Goal: Task Accomplishment & Management: Use online tool/utility

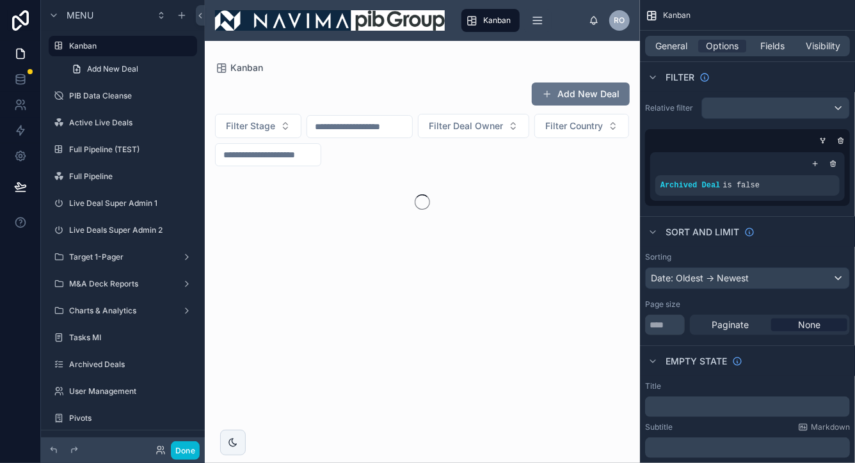
click at [271, 129] on div at bounding box center [422, 252] width 435 height 423
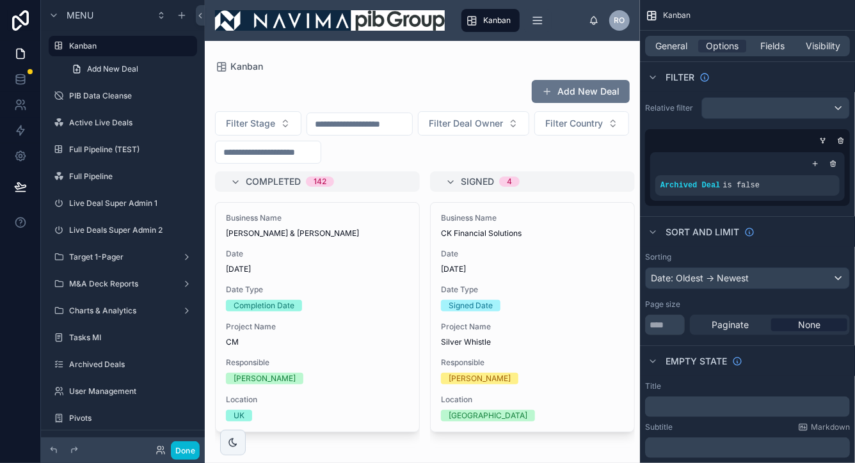
click at [389, 122] on input "text" at bounding box center [359, 124] width 105 height 18
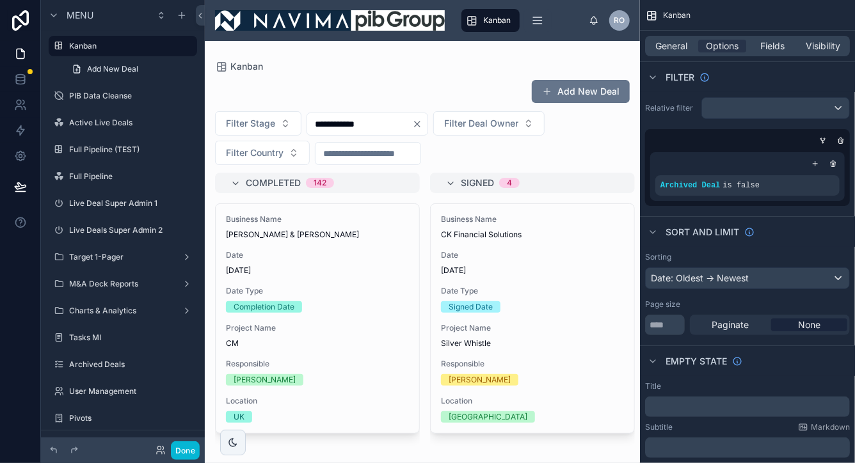
type input "**********"
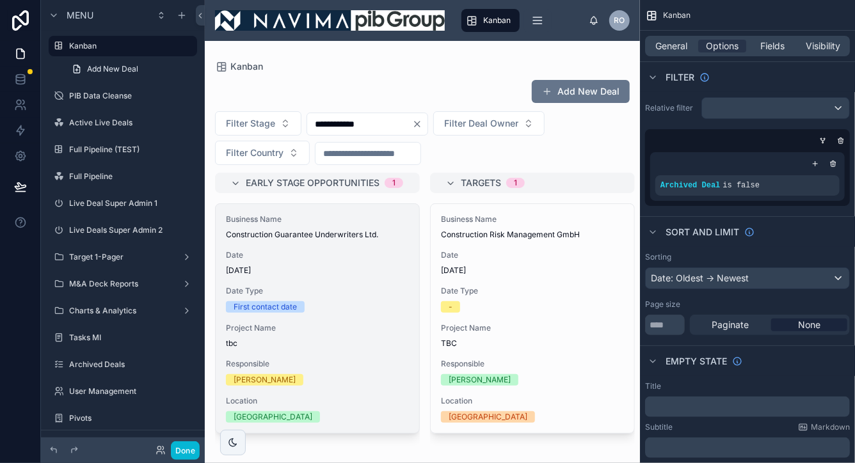
click at [320, 241] on div "Business Name Construction Guarantee Underwriters Ltd. Date [DATE] Date Type Fi…" at bounding box center [318, 318] width 204 height 229
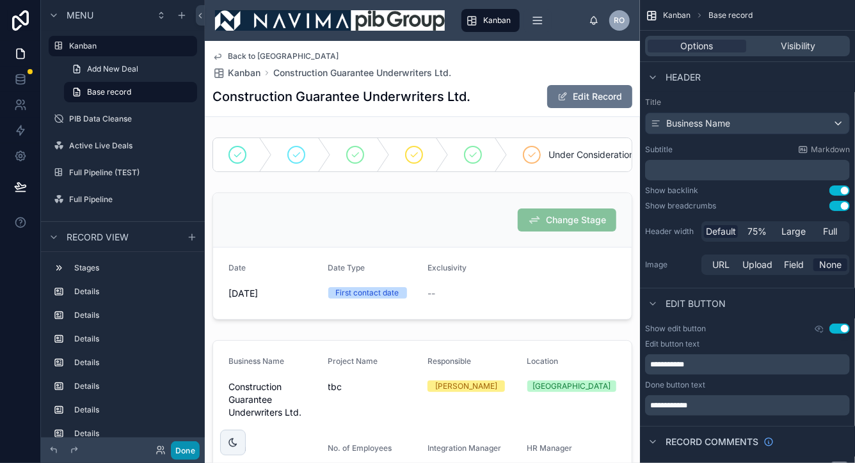
click at [185, 453] on button "Done" at bounding box center [185, 451] width 29 height 19
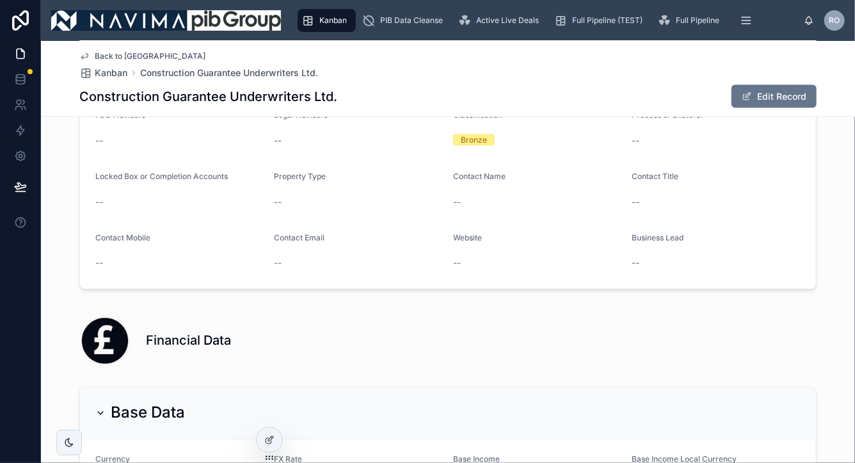
scroll to position [907, 0]
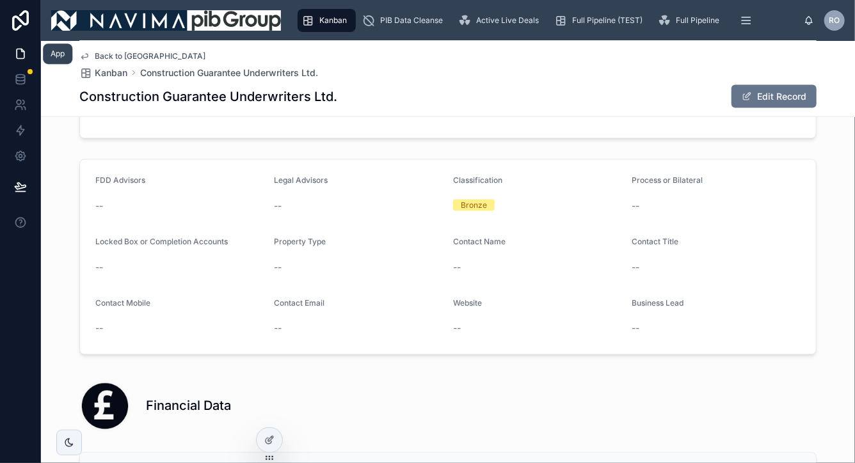
click at [15, 54] on icon at bounding box center [20, 53] width 13 height 13
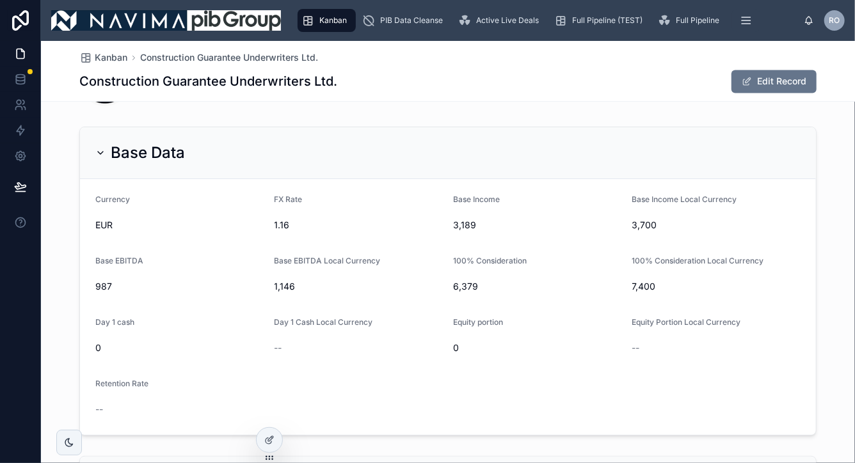
scroll to position [1221, 0]
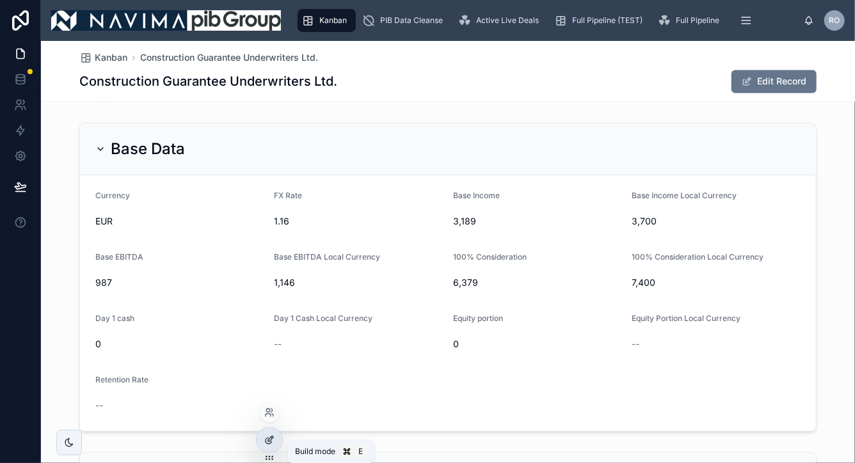
click at [270, 442] on icon at bounding box center [269, 440] width 10 height 10
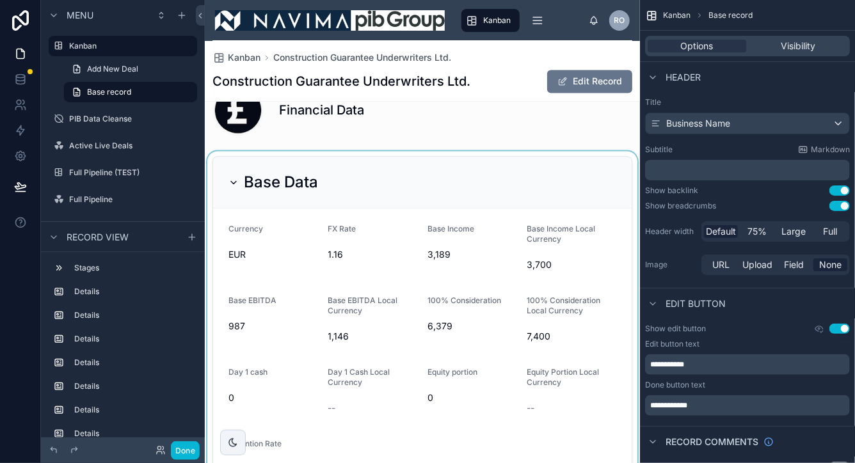
click at [284, 309] on div at bounding box center [422, 326] width 435 height 350
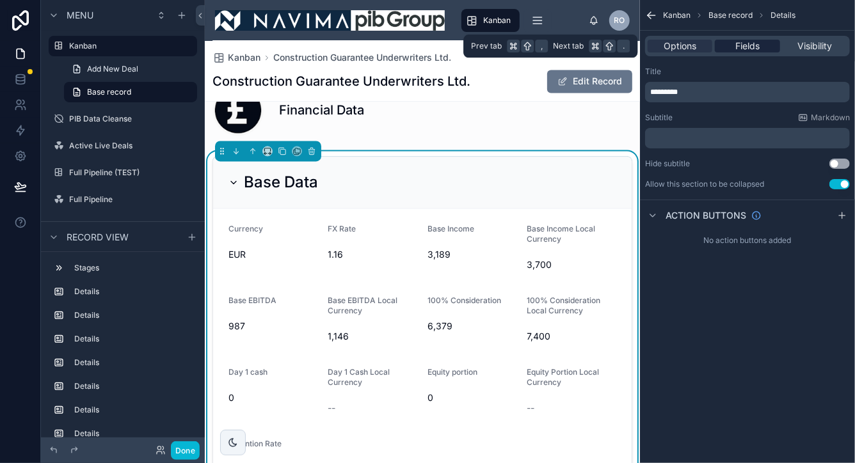
click at [748, 49] on span "Fields" at bounding box center [748, 46] width 24 height 13
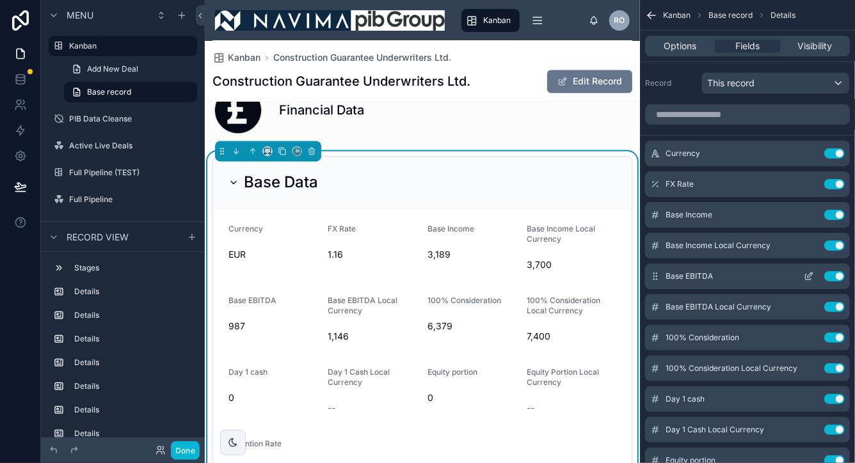
click at [810, 274] on icon "scrollable content" at bounding box center [809, 276] width 10 height 10
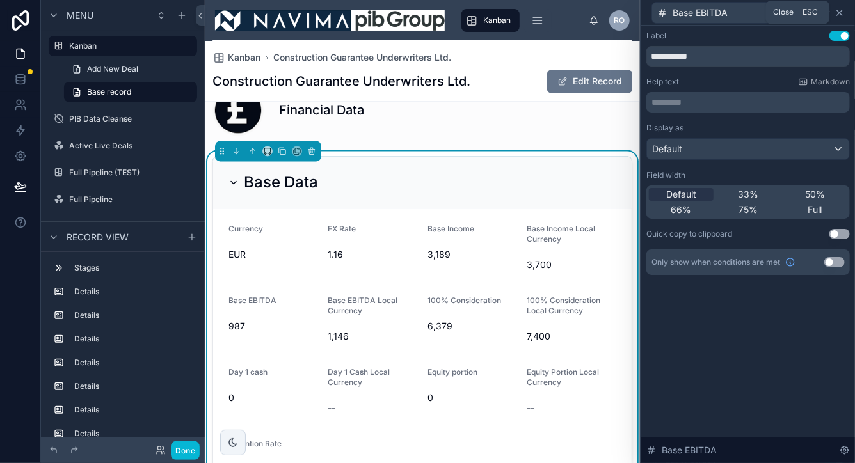
click at [840, 14] on icon at bounding box center [840, 13] width 10 height 10
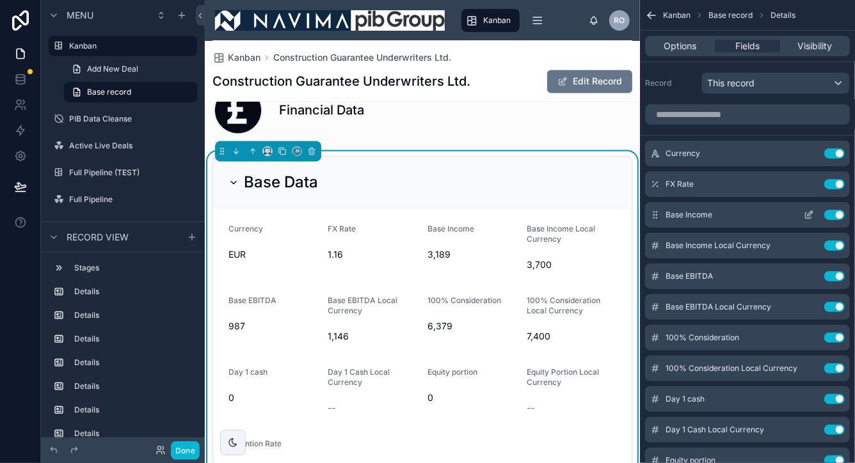
click at [811, 213] on icon "scrollable content" at bounding box center [810, 213] width 5 height 5
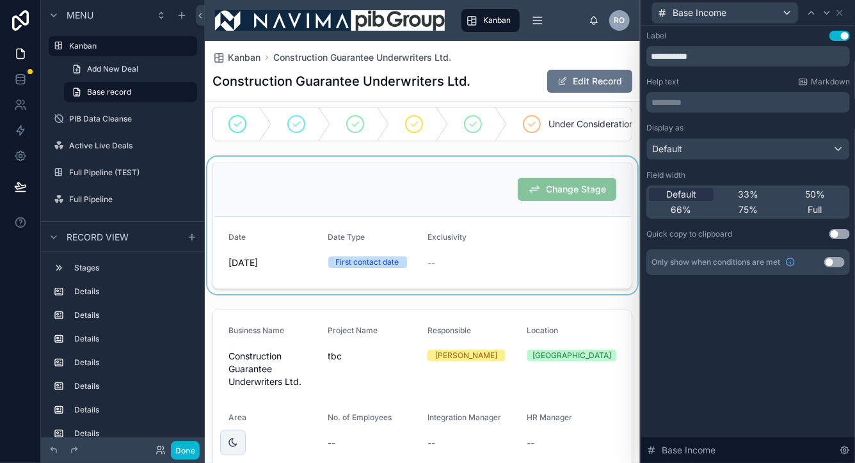
scroll to position [0, 0]
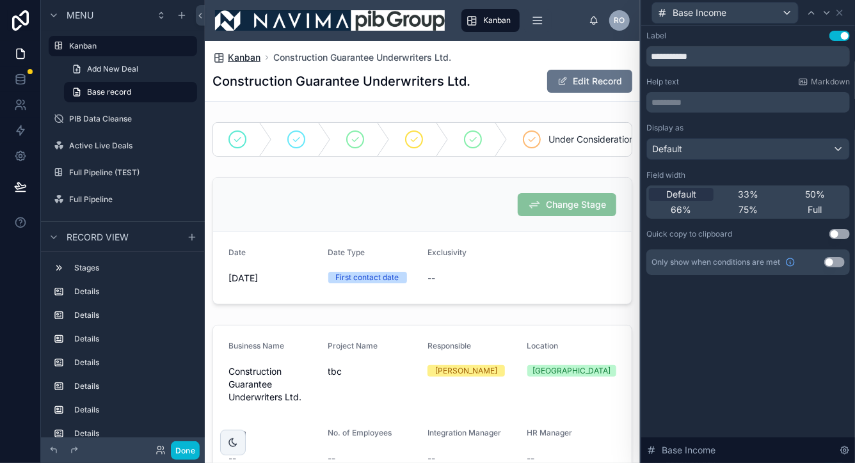
click at [241, 59] on span "Kanban" at bounding box center [244, 57] width 33 height 13
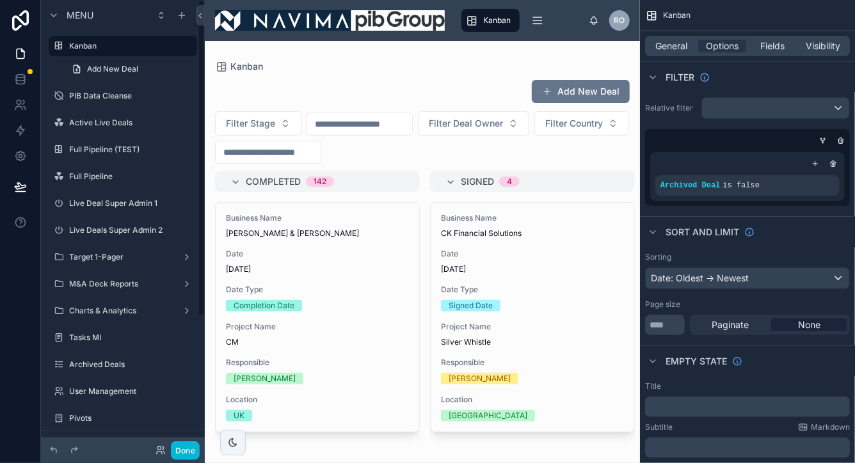
click at [341, 125] on input "text" at bounding box center [359, 124] width 105 height 18
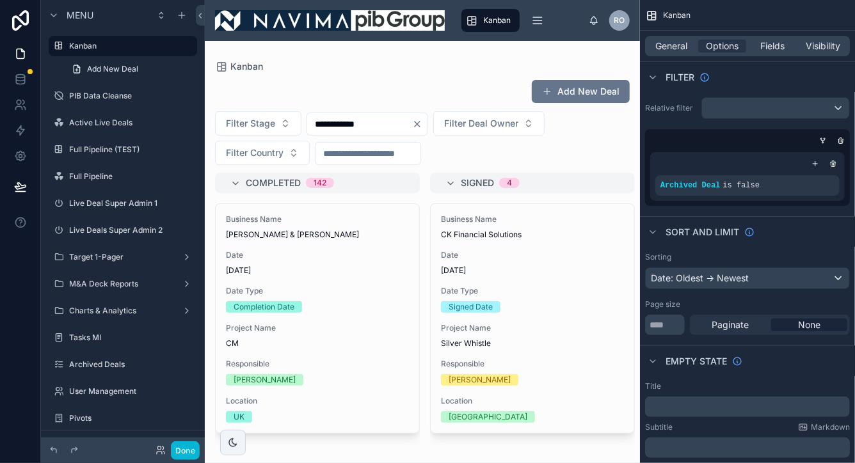
type input "**********"
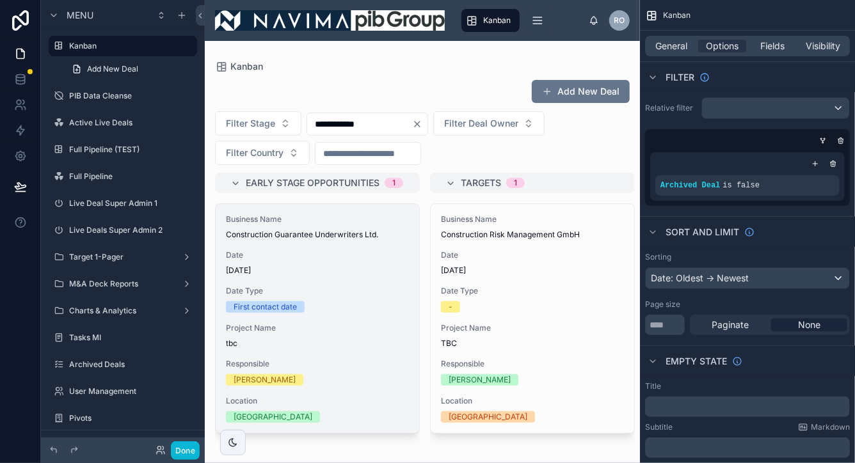
click at [333, 300] on div "Date Type First contact date" at bounding box center [317, 299] width 183 height 27
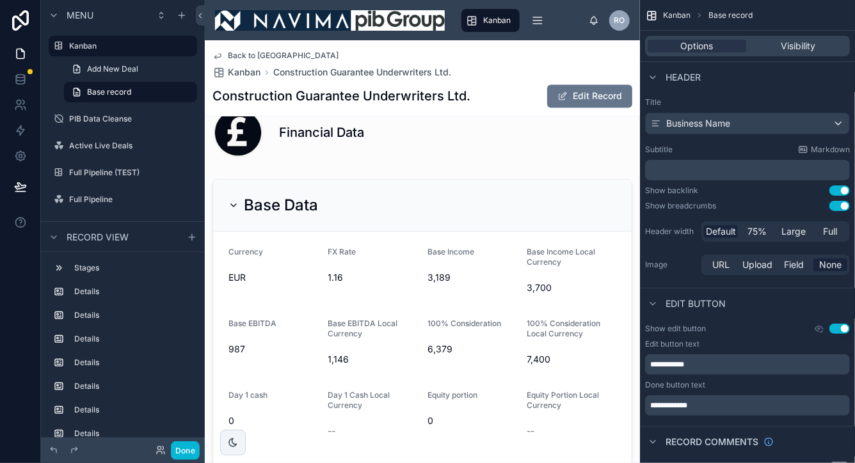
scroll to position [1248, 0]
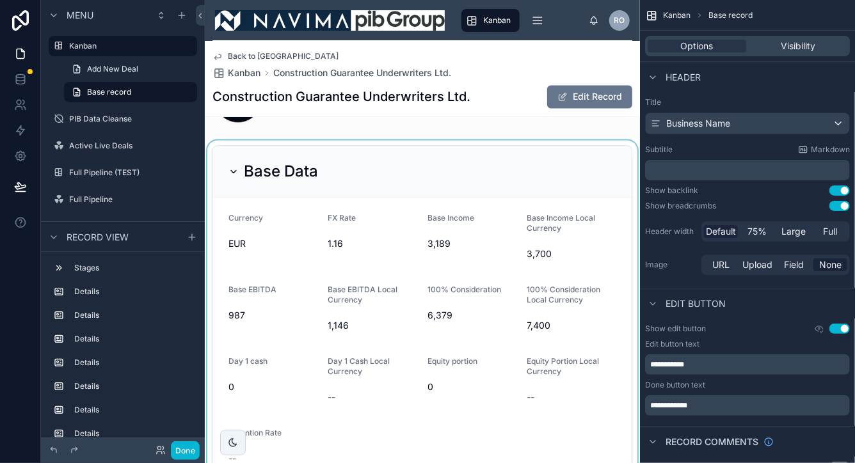
click at [506, 305] on div at bounding box center [422, 315] width 435 height 350
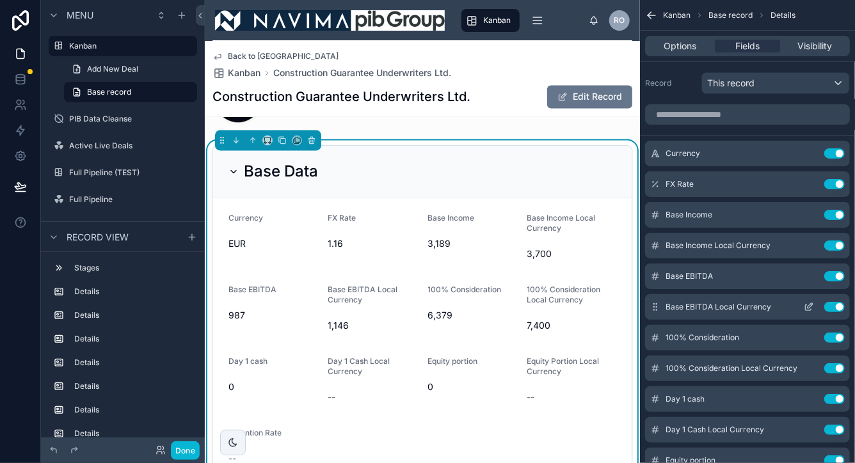
click at [809, 306] on icon "scrollable content" at bounding box center [810, 305] width 5 height 5
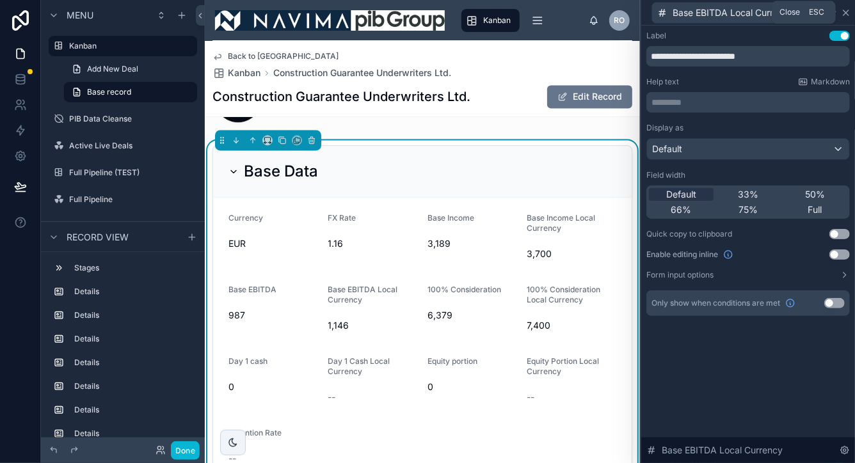
click at [846, 14] on icon at bounding box center [846, 13] width 10 height 10
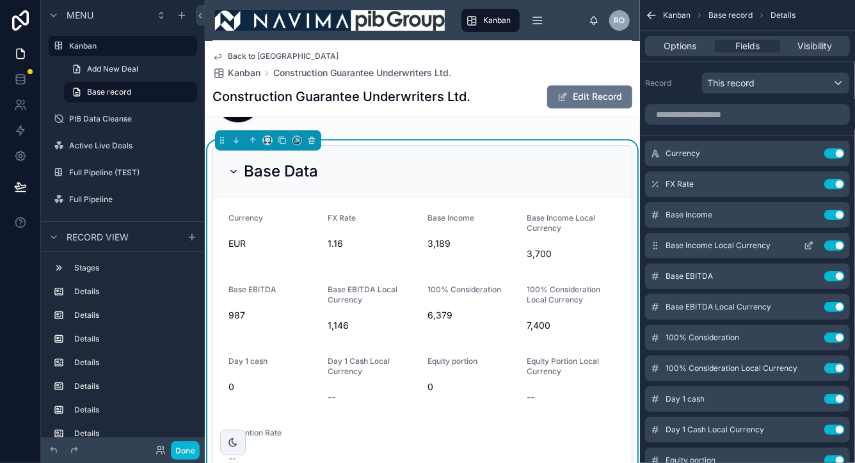
click at [812, 245] on icon "scrollable content" at bounding box center [809, 246] width 10 height 10
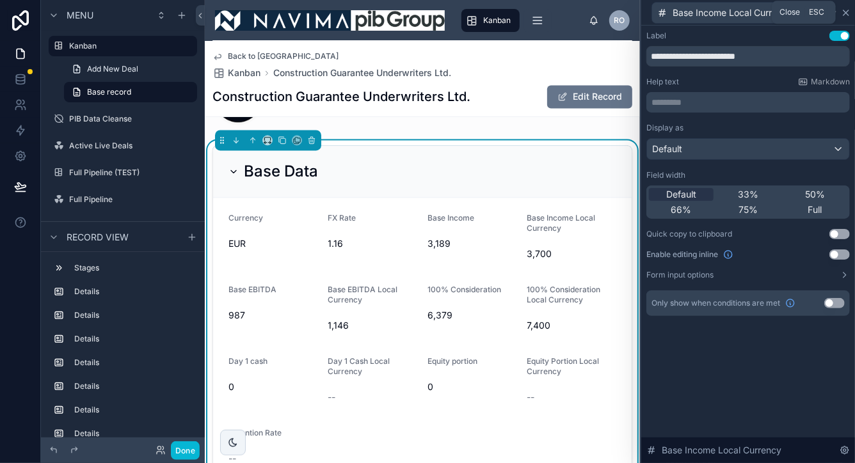
click at [846, 14] on icon at bounding box center [846, 13] width 10 height 10
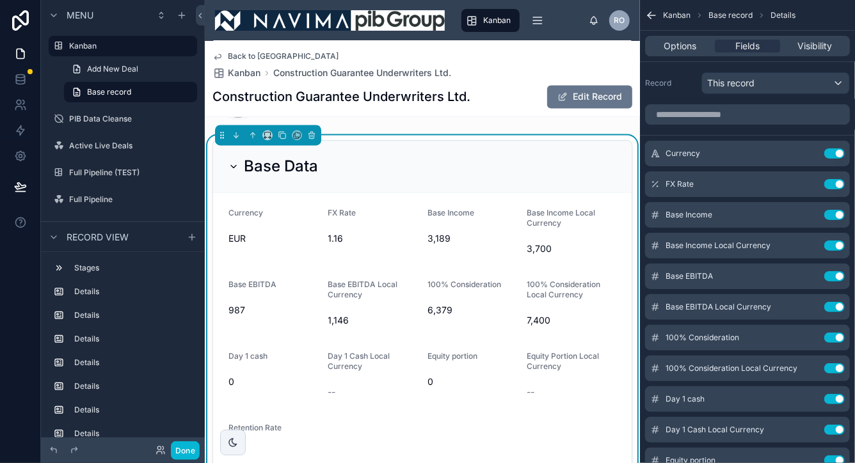
scroll to position [1239, 0]
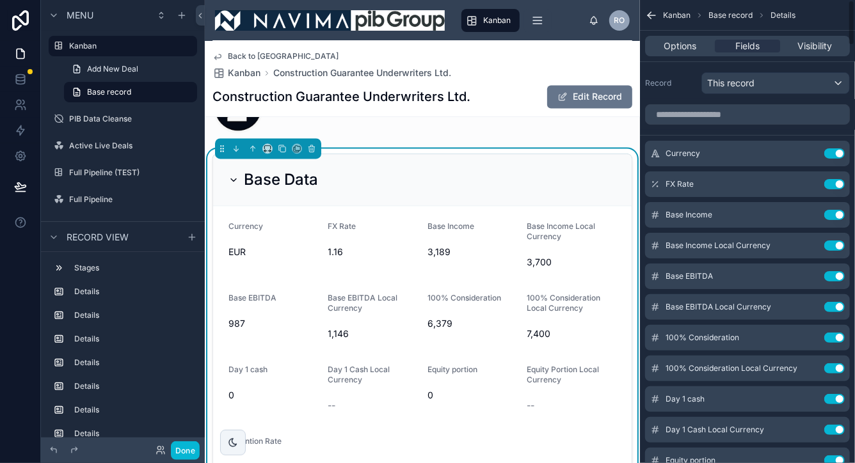
click at [495, 223] on div "Base Income" at bounding box center [473, 228] width 90 height 15
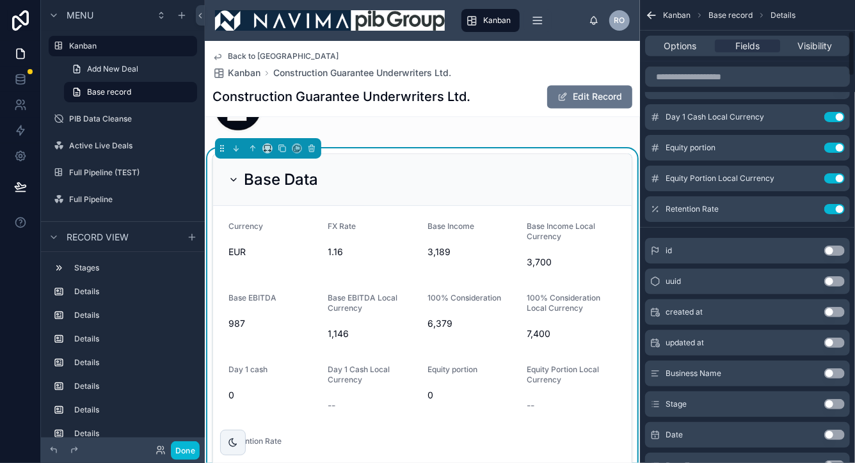
scroll to position [52, 0]
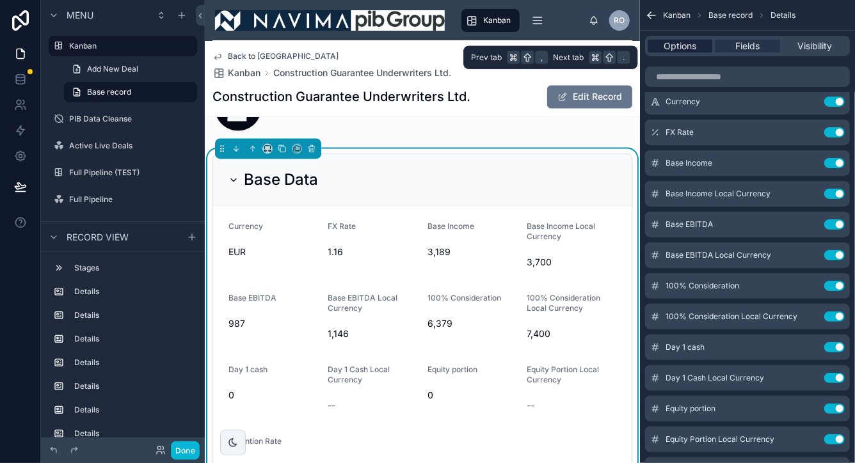
click at [679, 47] on span "Options" at bounding box center [680, 46] width 33 height 13
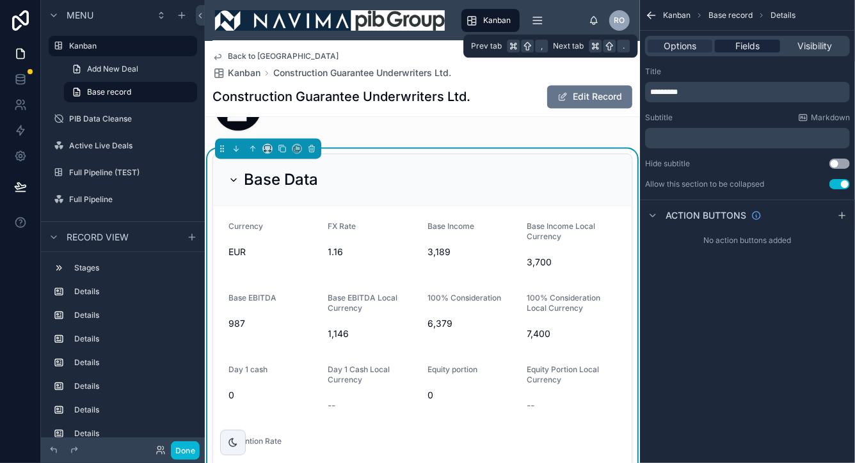
click at [750, 49] on span "Fields" at bounding box center [748, 46] width 24 height 13
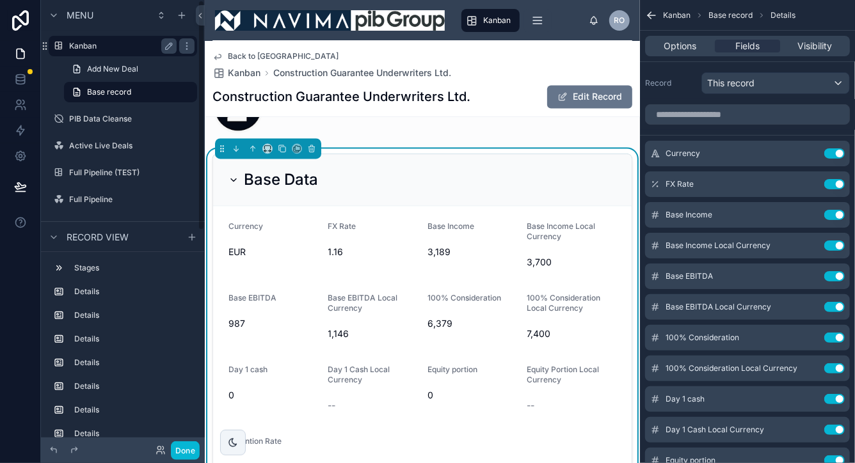
click at [80, 48] on label "Kanban" at bounding box center [120, 46] width 102 height 10
click at [83, 47] on label "Kanban" at bounding box center [129, 46] width 120 height 10
click at [85, 141] on label "Active Live Deals" at bounding box center [120, 146] width 102 height 10
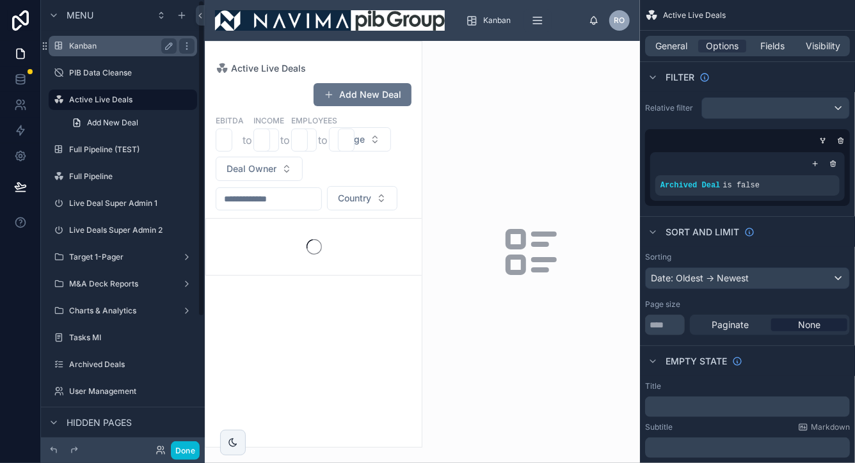
click at [86, 43] on label "Kanban" at bounding box center [120, 46] width 102 height 10
click at [189, 450] on button "Done" at bounding box center [185, 451] width 29 height 19
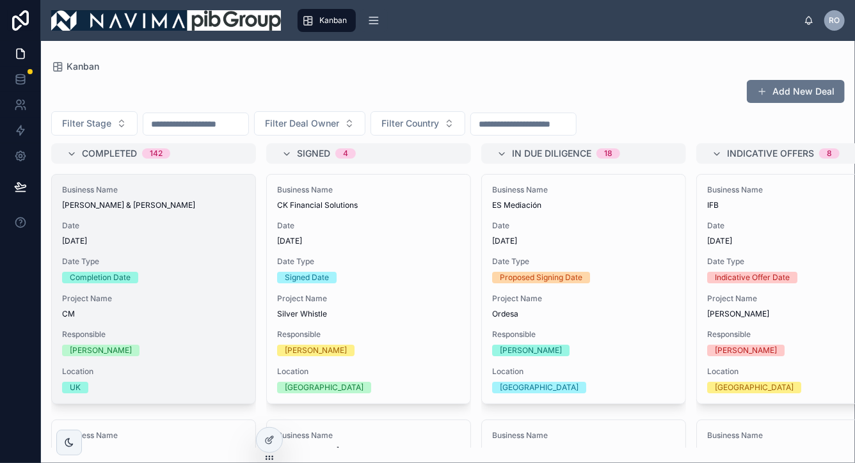
click at [177, 213] on div "Business Name [PERSON_NAME] & [PERSON_NAME] Date [DATE] Date Type Completion Da…" at bounding box center [154, 289] width 204 height 229
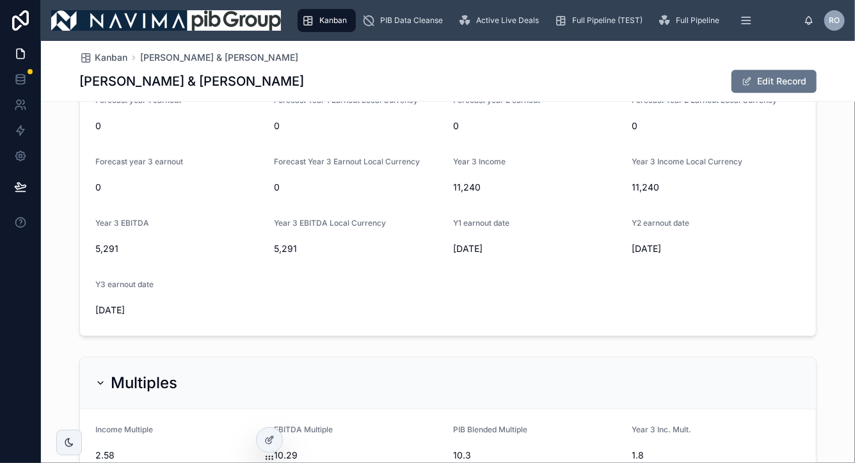
scroll to position [1695, 0]
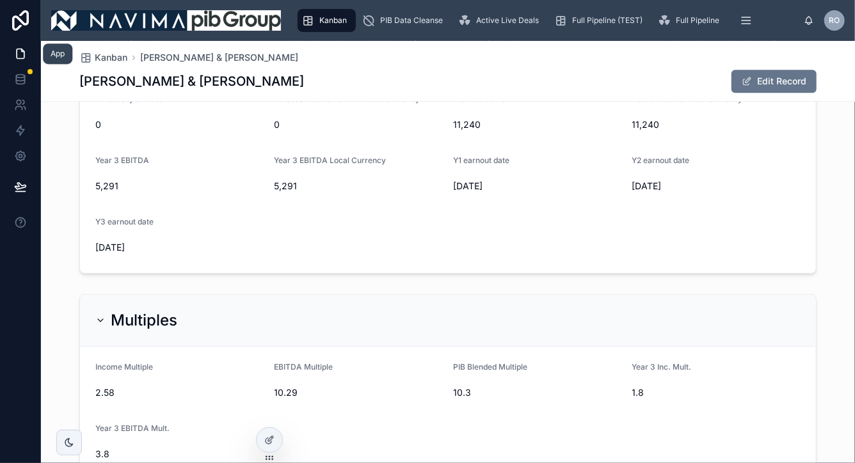
click at [21, 50] on icon at bounding box center [22, 50] width 3 height 3
click at [522, 19] on span "Active Live Deals" at bounding box center [507, 20] width 63 height 10
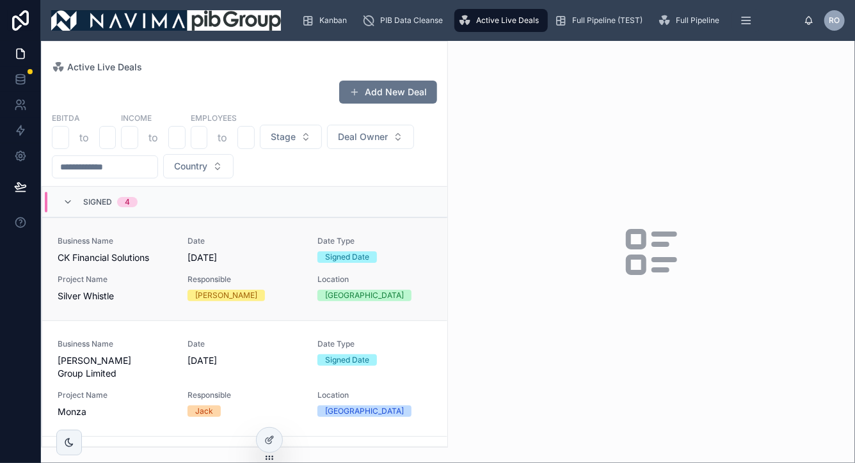
click at [100, 248] on div "Business Name CK Financial Solutions" at bounding box center [115, 250] width 115 height 28
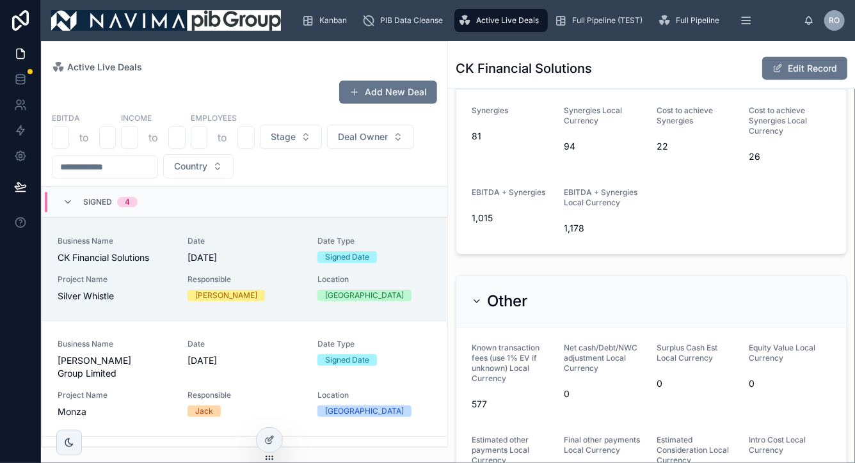
scroll to position [3179, 0]
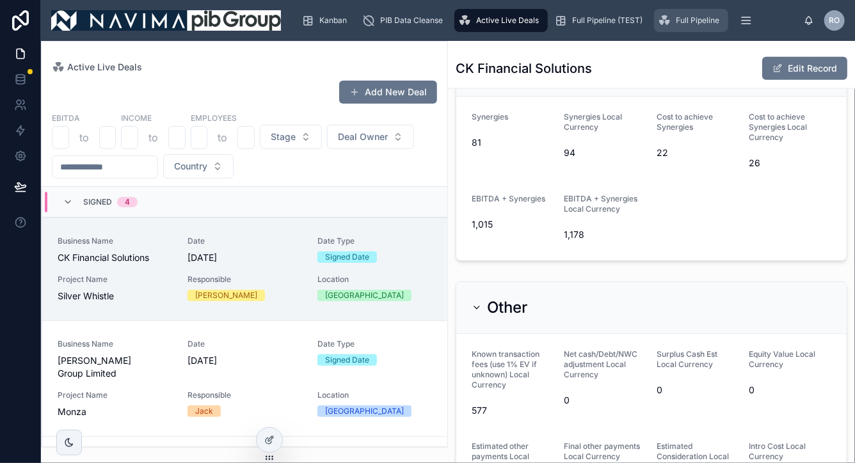
click at [681, 22] on span "Full Pipeline" at bounding box center [698, 20] width 44 height 10
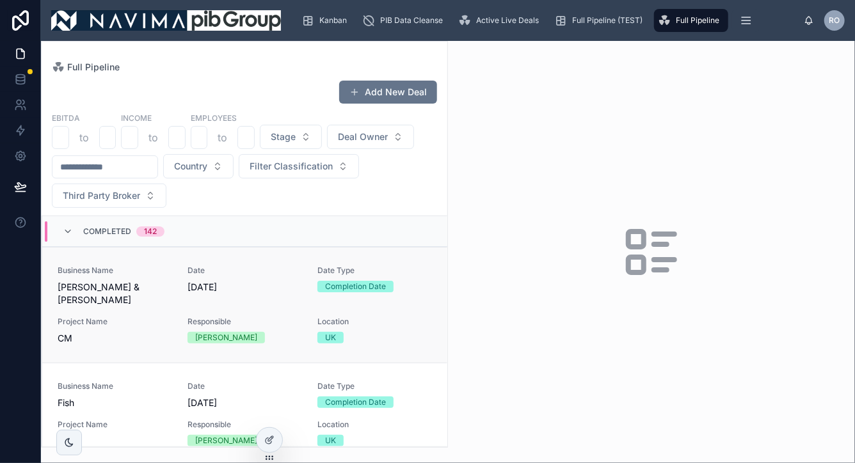
click at [182, 262] on link "Business Name [PERSON_NAME] & [PERSON_NAME] Date [DATE] Date Type Completion Da…" at bounding box center [244, 305] width 405 height 116
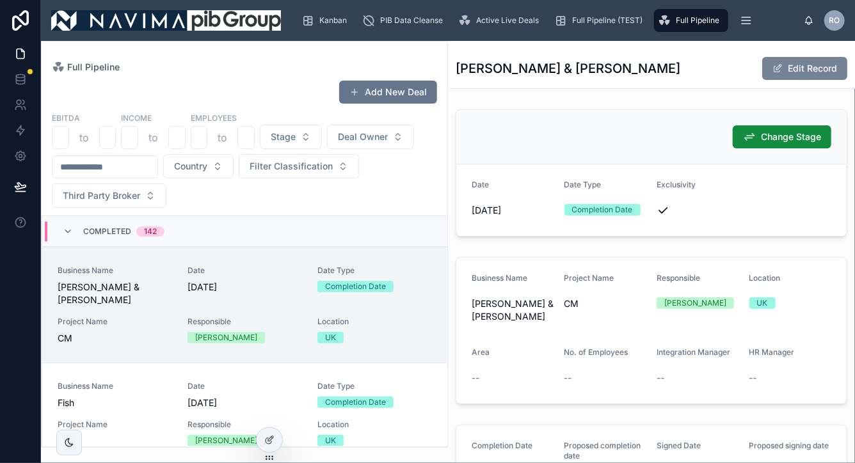
click at [805, 69] on button "Edit Record" at bounding box center [804, 68] width 85 height 23
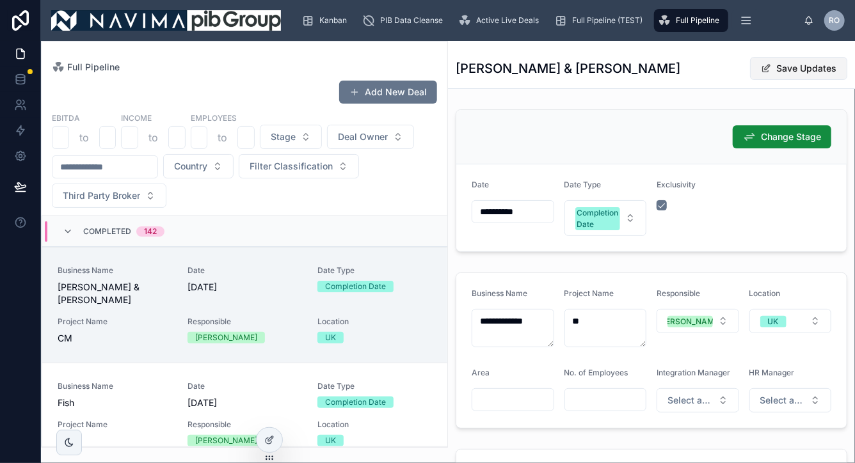
click at [805, 69] on button "Save Updates" at bounding box center [798, 68] width 97 height 23
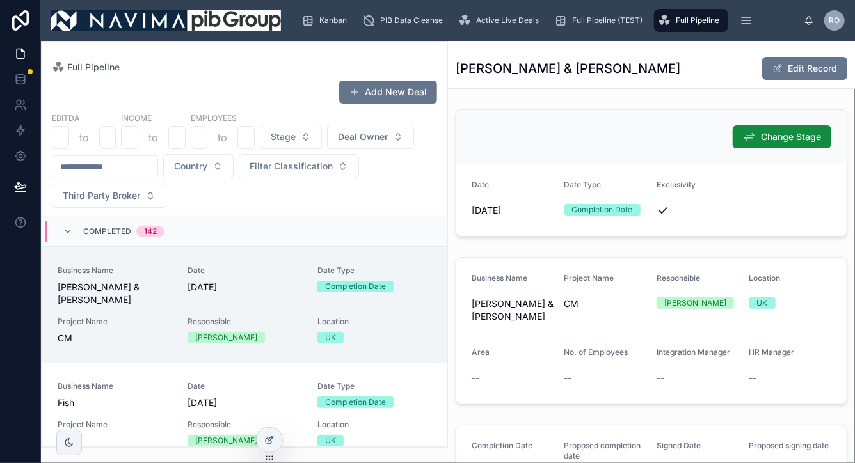
click at [223, 332] on div "[PERSON_NAME]" at bounding box center [226, 338] width 62 height 12
click at [288, 280] on div "Date [DATE]" at bounding box center [245, 280] width 115 height 28
click at [20, 55] on icon at bounding box center [20, 53] width 13 height 13
click at [20, 21] on icon at bounding box center [20, 20] width 17 height 20
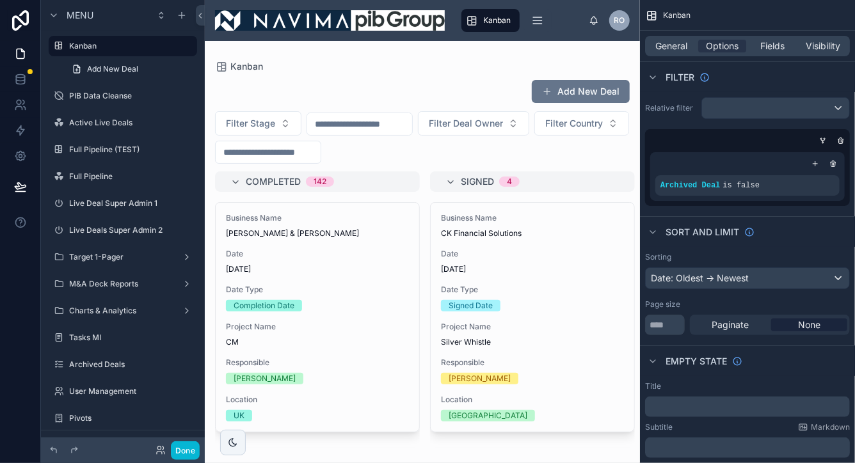
click at [305, 236] on div at bounding box center [422, 252] width 435 height 423
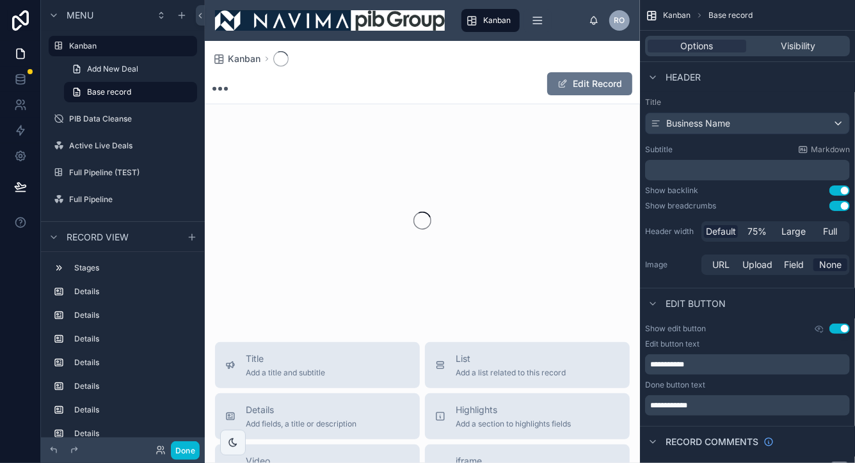
click at [262, 228] on div at bounding box center [422, 221] width 435 height 202
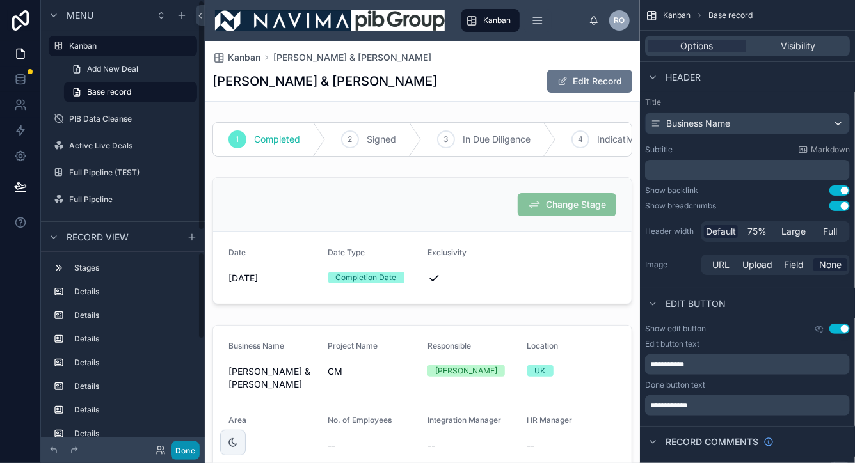
click at [193, 447] on button "Done" at bounding box center [185, 451] width 29 height 19
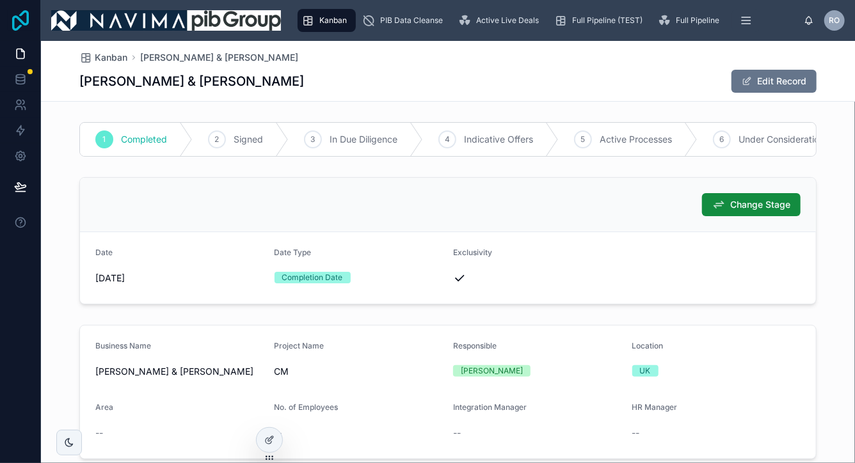
click at [17, 20] on icon at bounding box center [21, 20] width 26 height 20
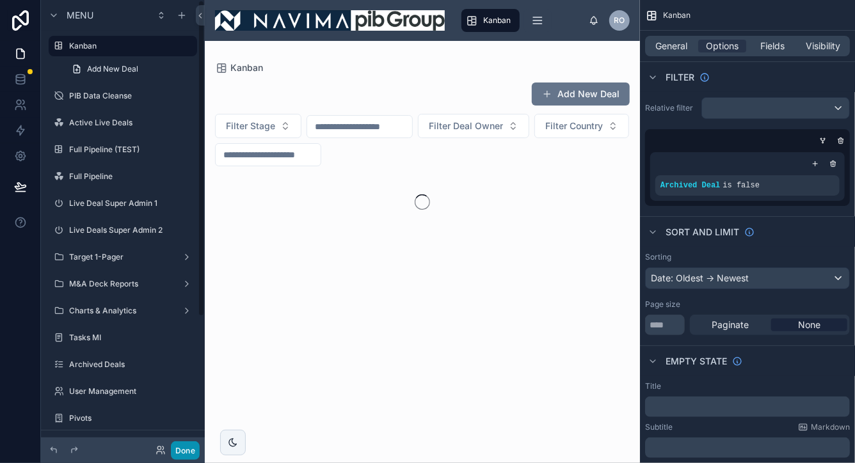
click at [188, 449] on button "Done" at bounding box center [185, 451] width 29 height 19
click at [205, 449] on div "Kanban Add New Deal Filter Stage Filter Deal Owner Filter Country" at bounding box center [422, 252] width 435 height 423
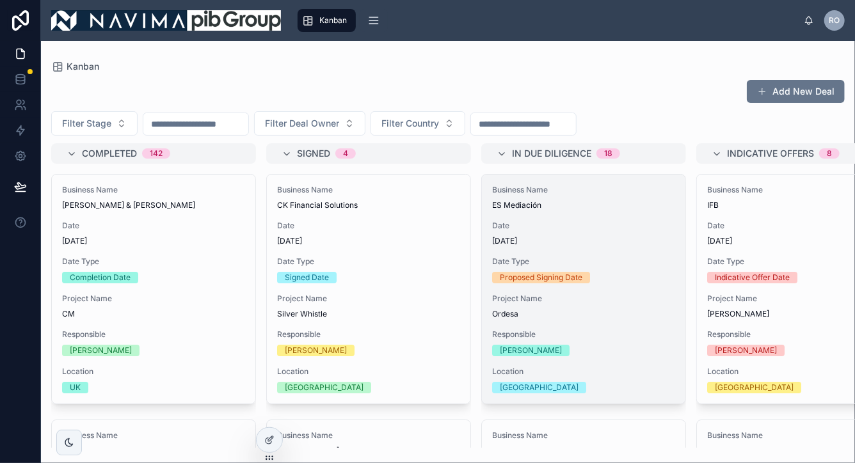
click at [579, 214] on div "Business Name ES Mediación Date 12/09/2025 Date Type Proposed Signing Date Proj…" at bounding box center [584, 289] width 204 height 229
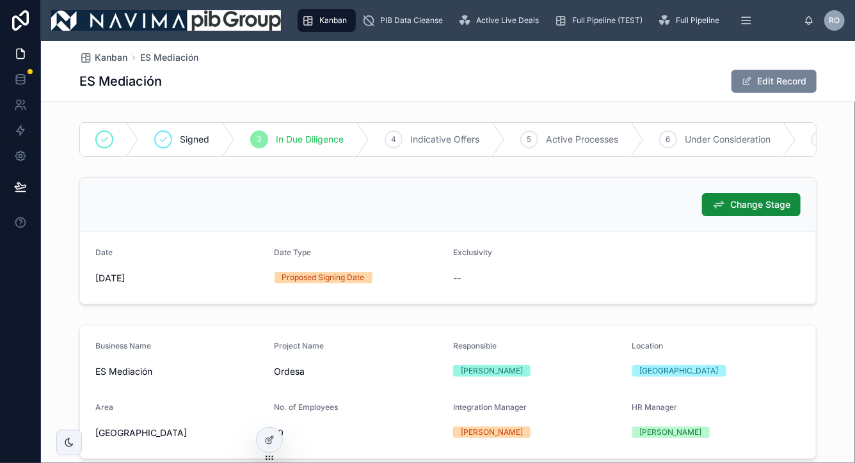
click at [761, 85] on button "Edit Record" at bounding box center [774, 81] width 85 height 23
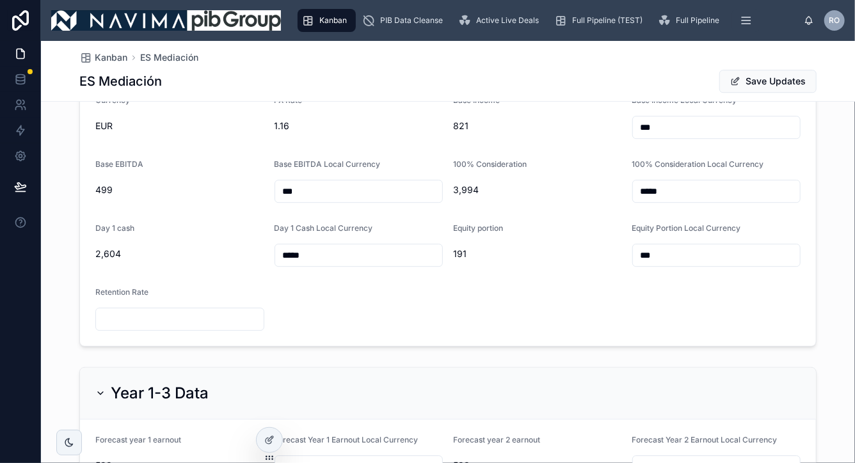
scroll to position [1721, 0]
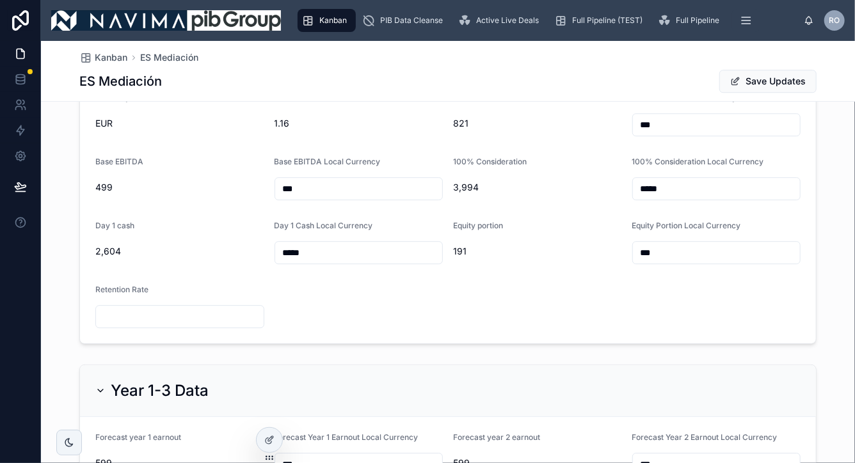
click at [344, 184] on input "***" at bounding box center [359, 189] width 168 height 18
type input "***"
click at [19, 49] on icon at bounding box center [21, 54] width 8 height 10
click at [272, 438] on icon at bounding box center [269, 440] width 10 height 10
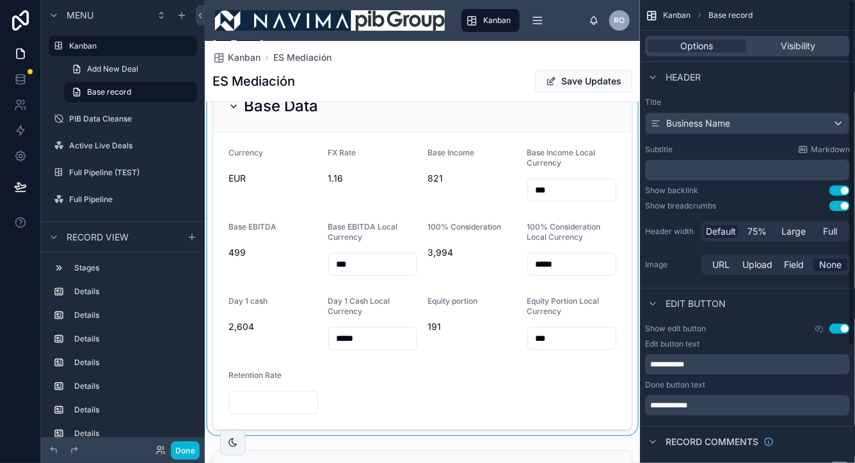
click at [407, 208] on div at bounding box center [422, 255] width 435 height 360
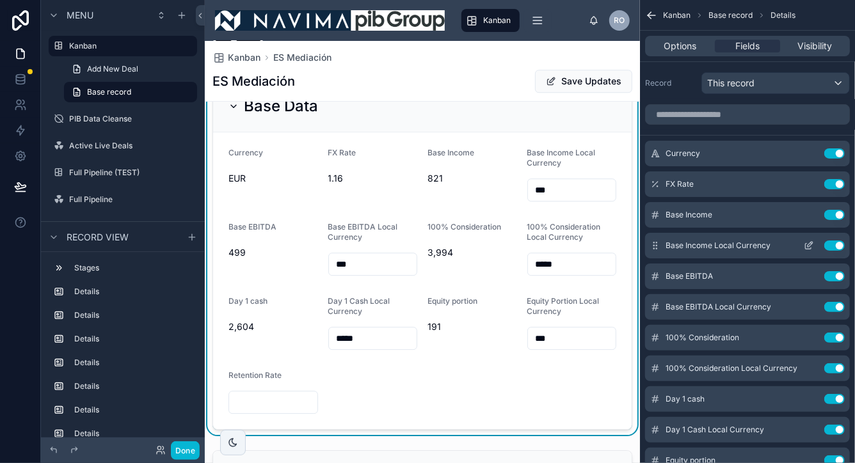
click at [810, 247] on icon "scrollable content" at bounding box center [809, 246] width 10 height 10
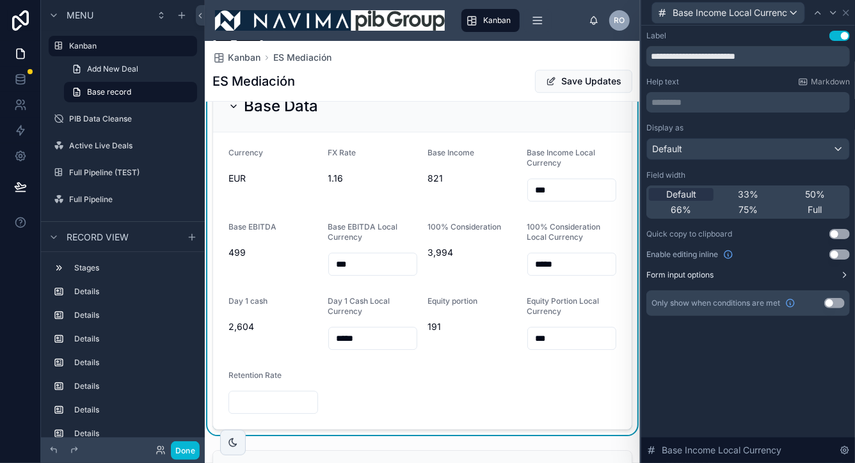
click at [697, 278] on label "Form input options" at bounding box center [680, 275] width 67 height 10
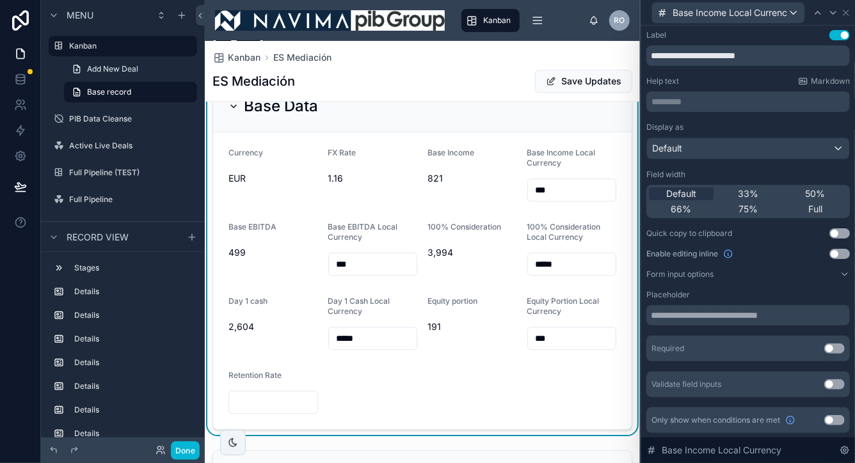
scroll to position [0, 0]
click at [587, 273] on input "*****" at bounding box center [572, 264] width 88 height 18
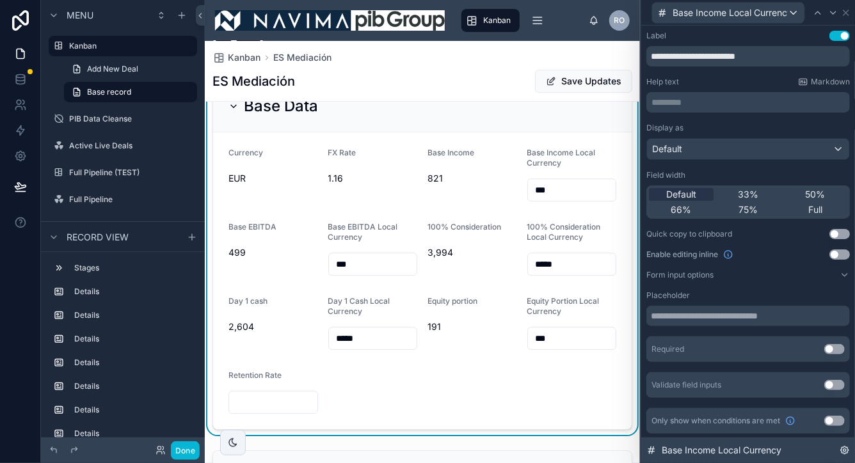
click at [847, 453] on icon at bounding box center [845, 451] width 8 height 8
